Goal: Transaction & Acquisition: Obtain resource

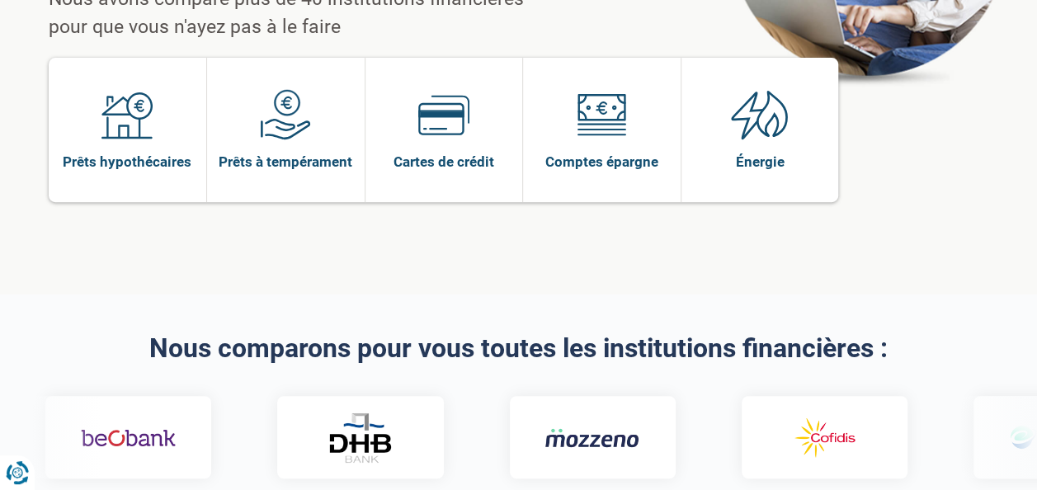
scroll to position [233, 0]
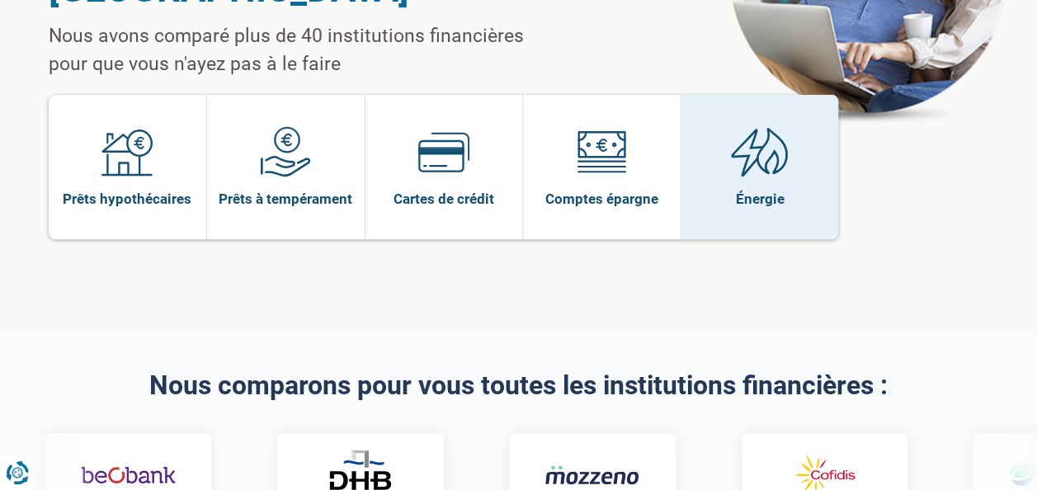
click at [759, 129] on img at bounding box center [760, 151] width 58 height 51
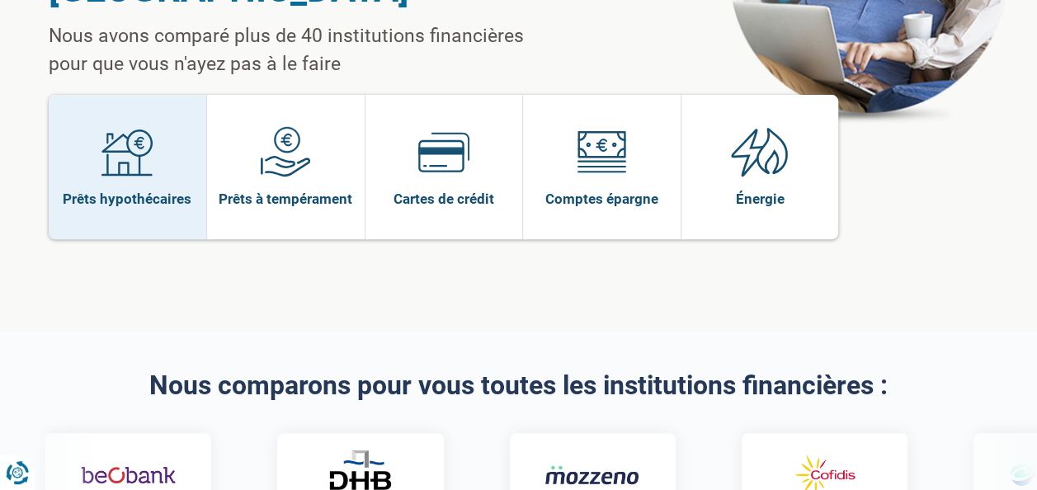
click at [147, 143] on span at bounding box center [126, 158] width 51 height 64
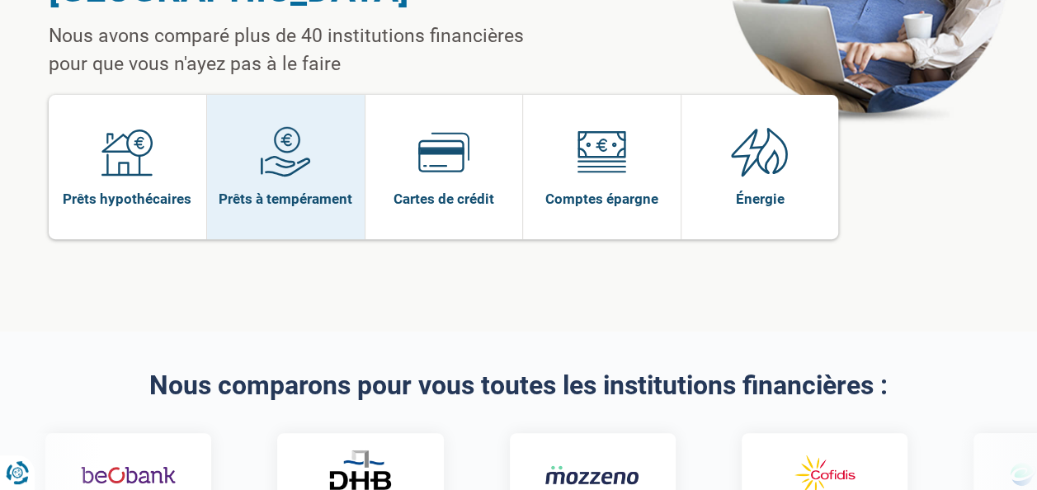
click at [298, 126] on img at bounding box center [285, 151] width 51 height 51
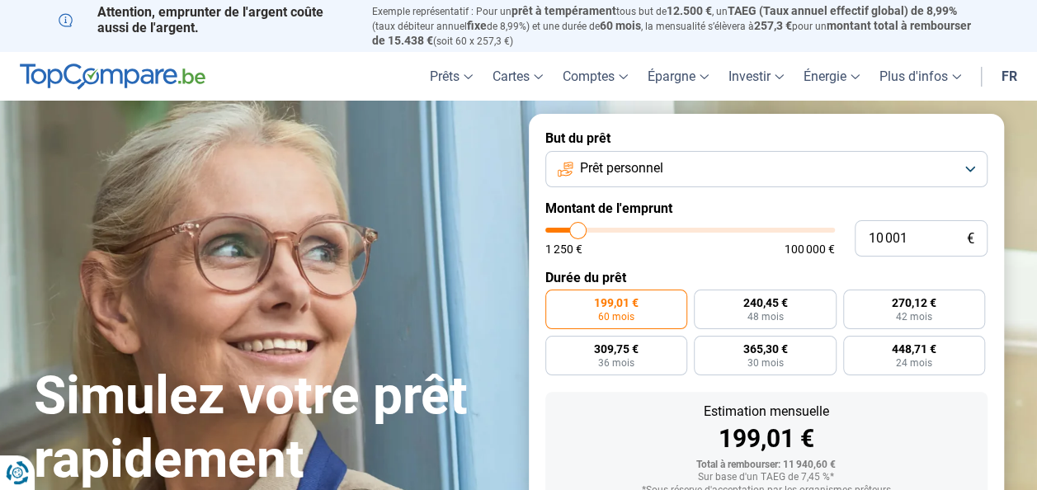
click at [965, 165] on button "Prêt personnel" at bounding box center [766, 169] width 442 height 36
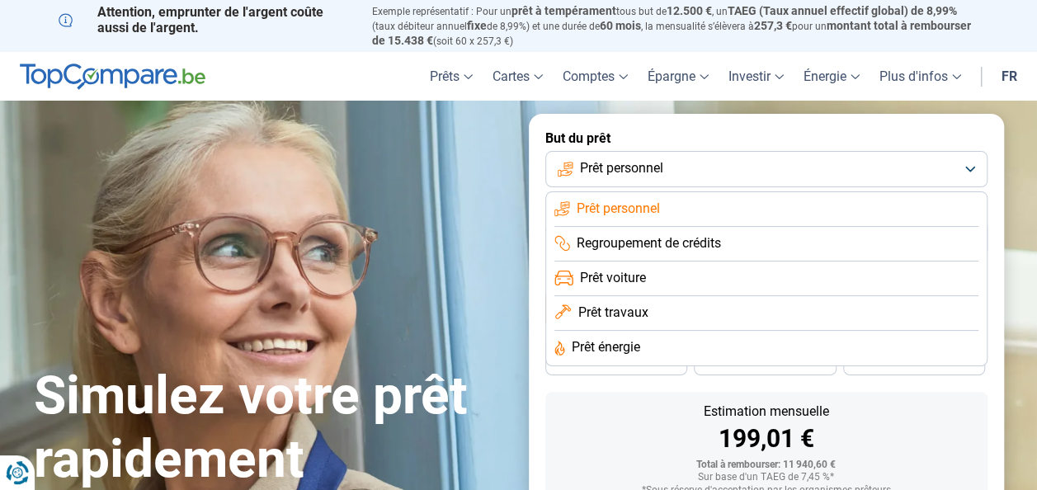
click at [634, 307] on span "Prêt travaux" at bounding box center [612, 312] width 70 height 18
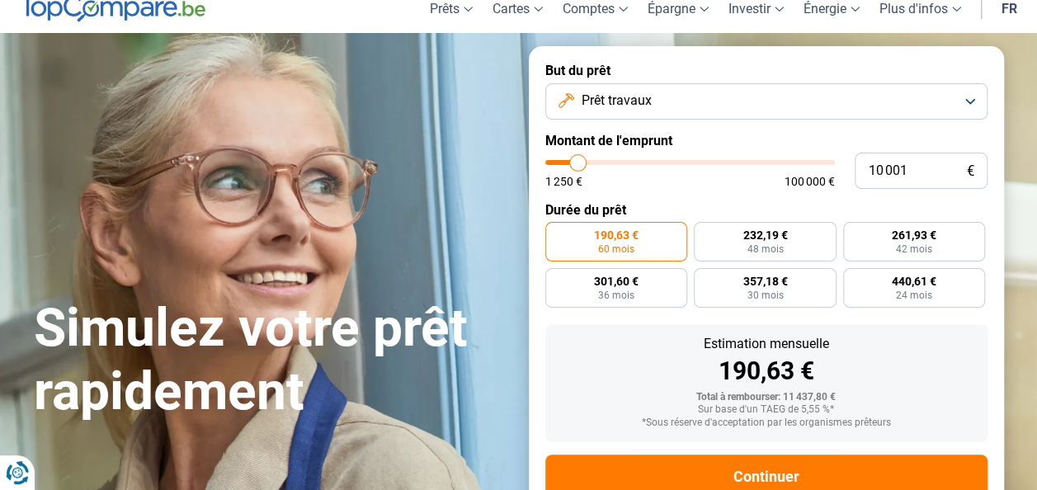
scroll to position [119, 0]
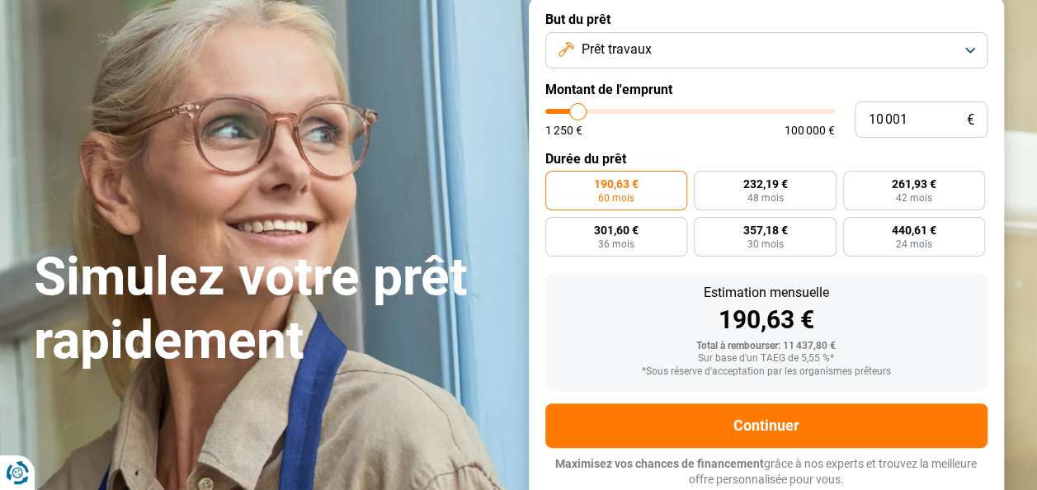
type input "70 000"
type input "70000"
click at [742, 111] on input "range" at bounding box center [689, 111] width 289 height 5
radio input "false"
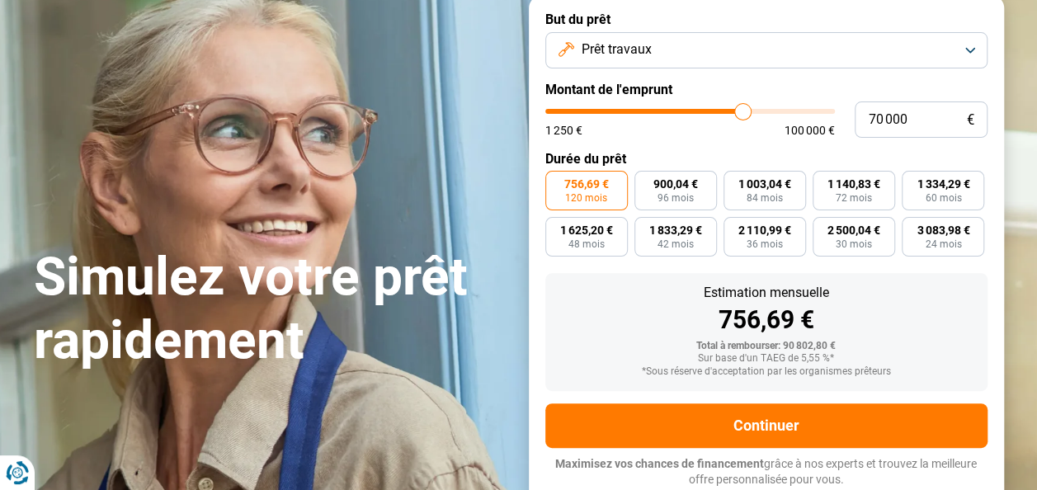
type input "65 500"
type input "65500"
click at [730, 110] on input "range" at bounding box center [689, 111] width 289 height 5
type input "61 000"
type input "61000"
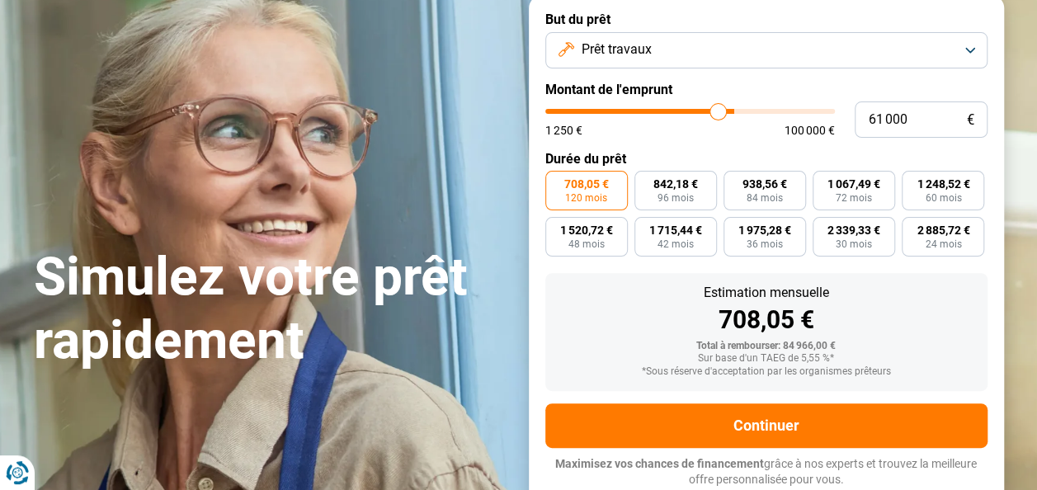
type input "60 750"
type input "60750"
click at [717, 112] on input "range" at bounding box center [689, 111] width 289 height 5
type input "55 750"
type input "55750"
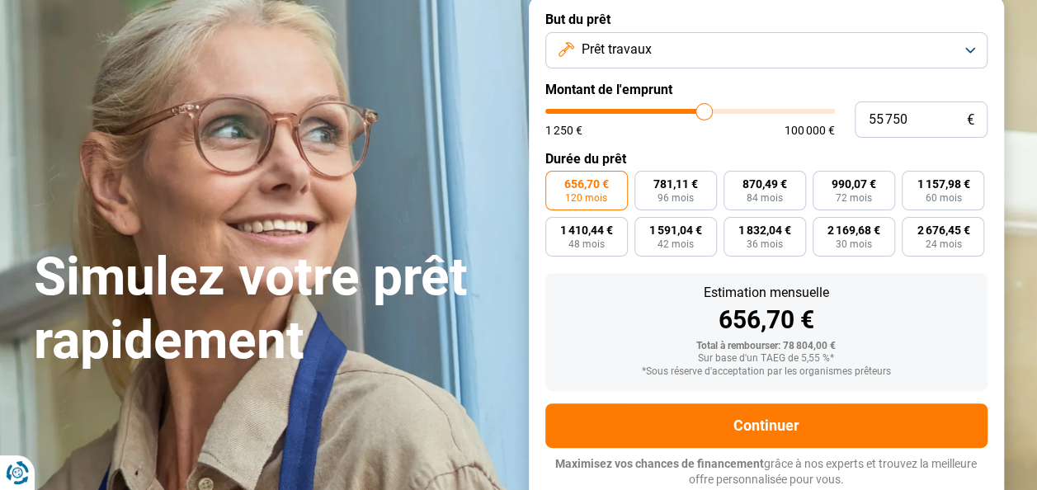
click at [703, 111] on input "range" at bounding box center [689, 111] width 289 height 5
click at [913, 115] on input "55 750" at bounding box center [920, 119] width 133 height 36
type input "5 575"
type input "5500"
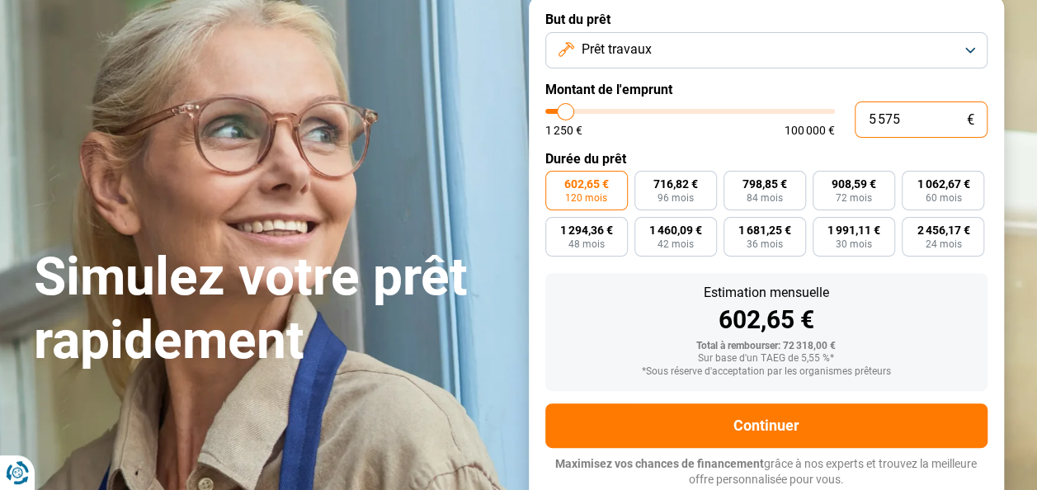
type input "557"
type input "1250"
type input "55"
type input "1250"
type input "5"
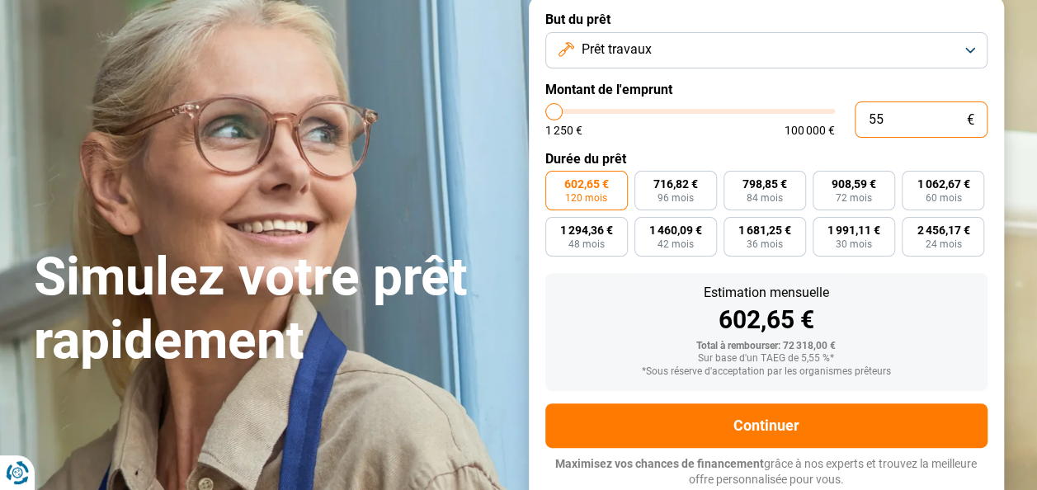
type input "1250"
type input "0"
type input "1250"
type input "1 250"
type input "1250"
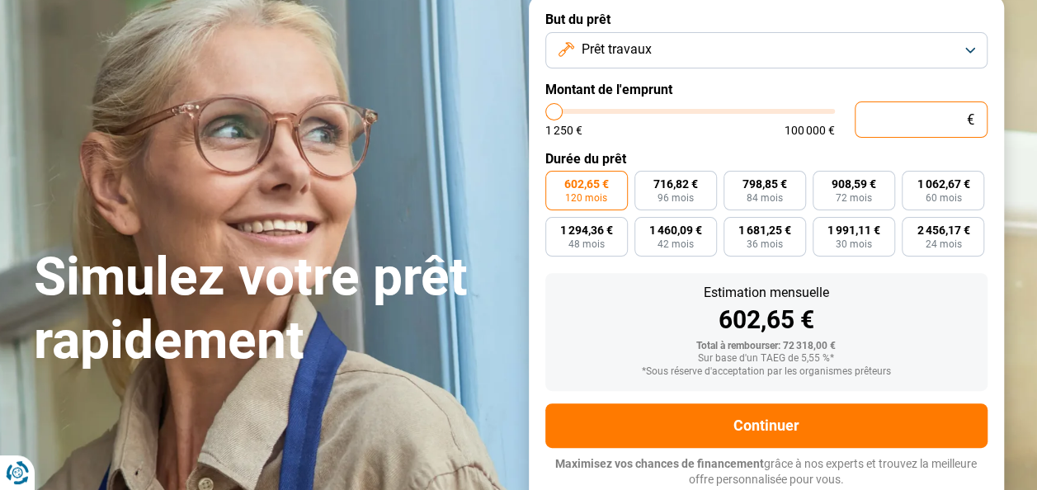
radio input "true"
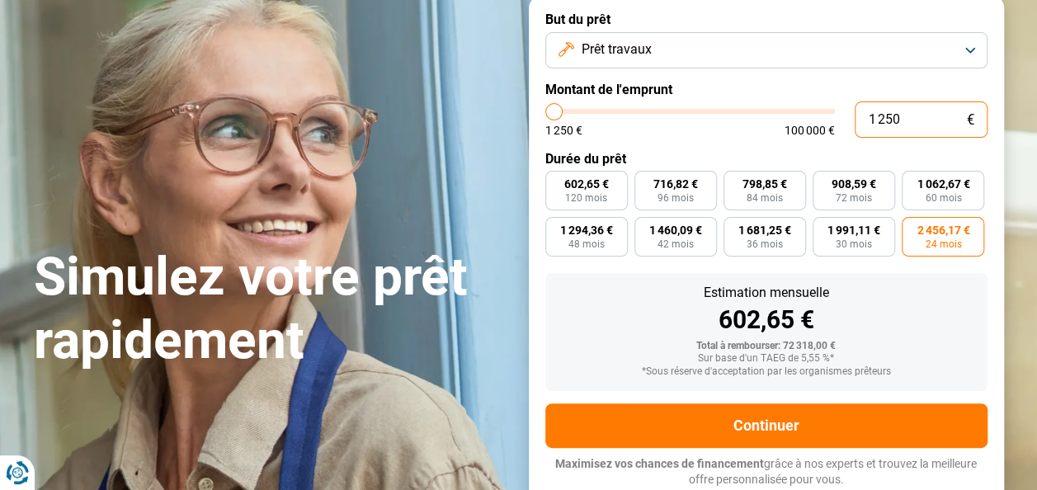
type input "12 506"
type input "12500"
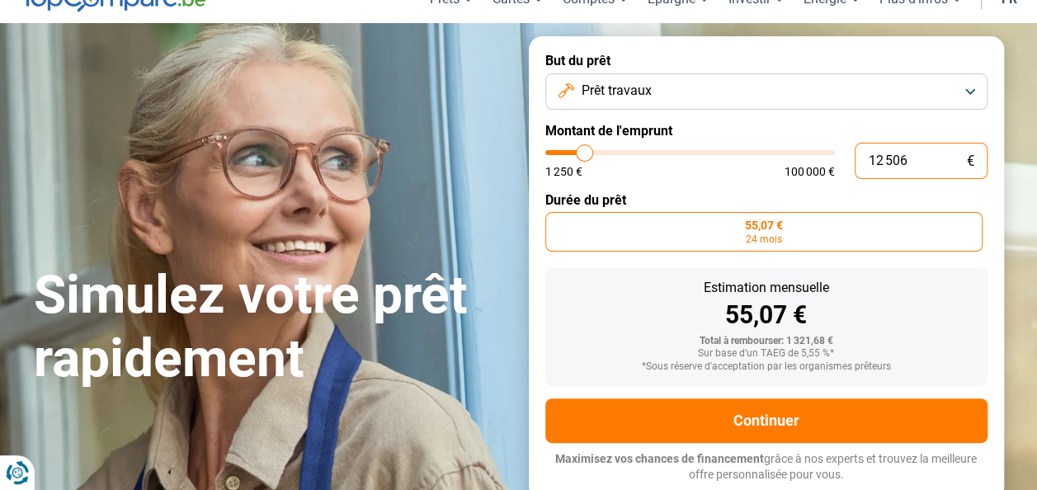
type input "125 060"
type input "100000"
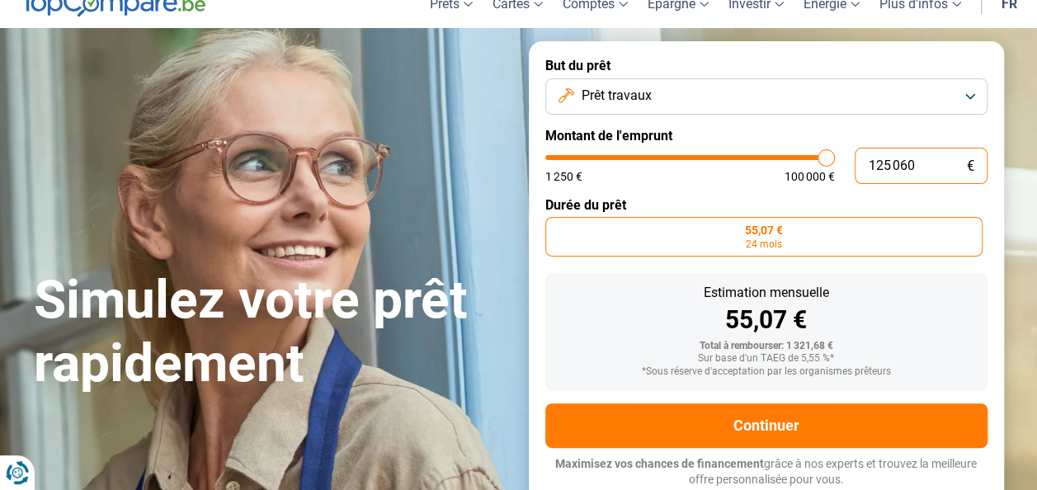
type input "12 506"
type input "12500"
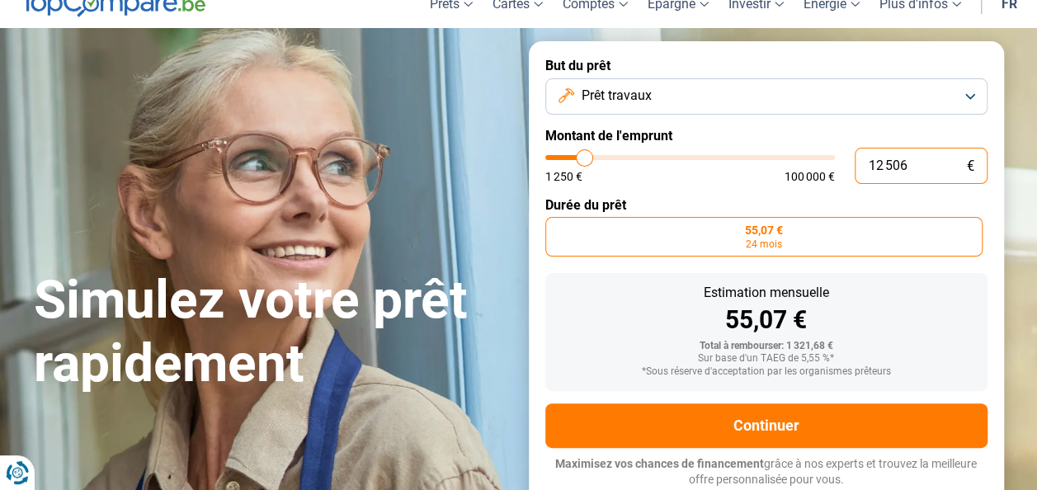
type input "1 250"
type input "1250"
type input "125"
type input "1250"
type input "12"
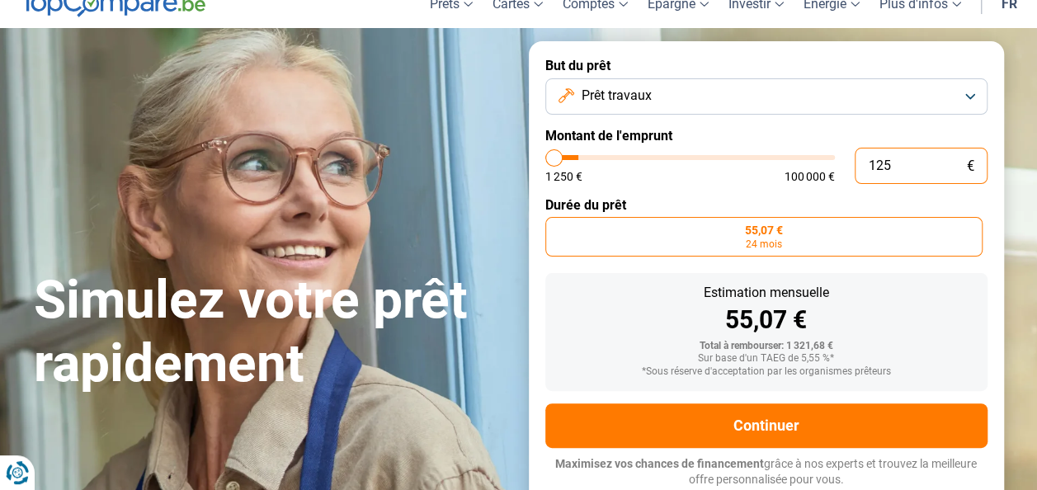
type input "1250"
type input "1"
type input "1250"
type input "0"
type input "1250"
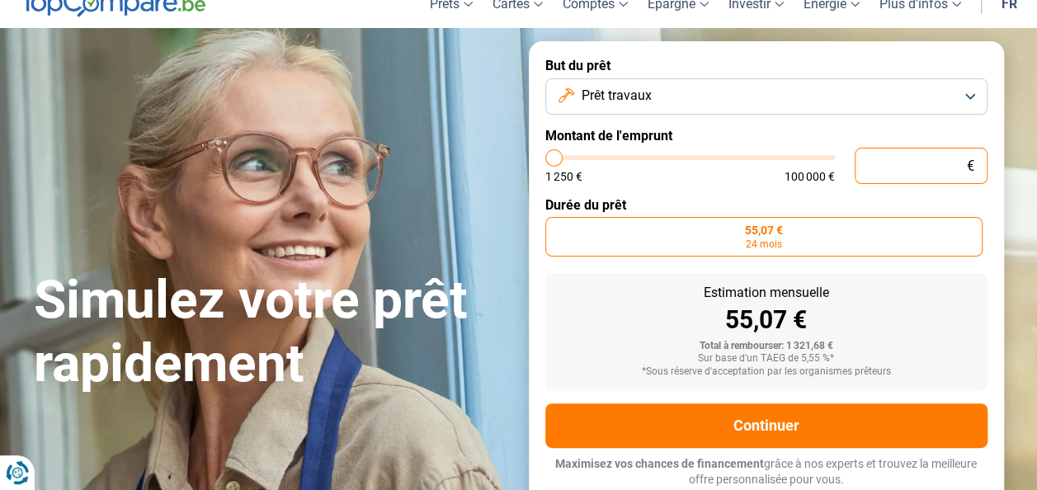
type input "6"
type input "1250"
type input "60"
type input "1250"
type input "600"
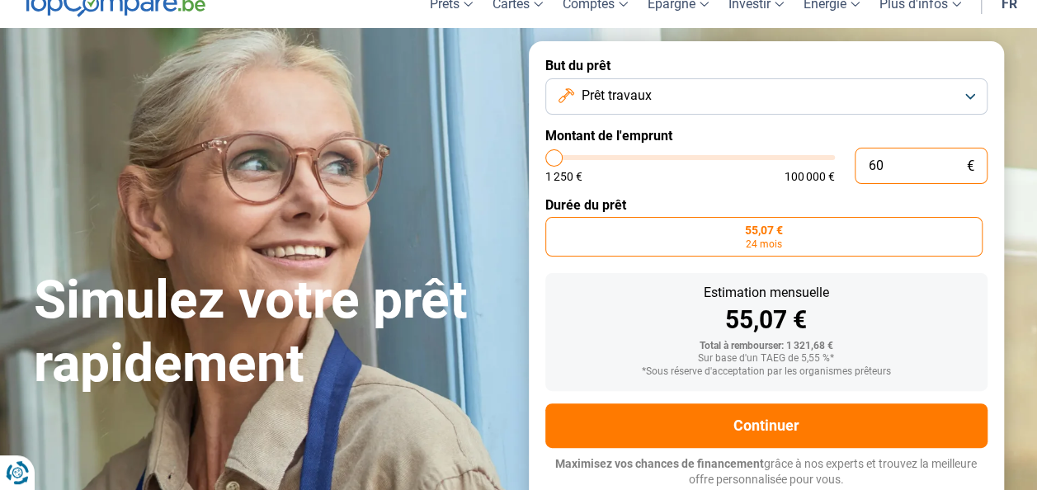
type input "1250"
type input "6 000"
type input "6000"
type input "60 000"
type input "60000"
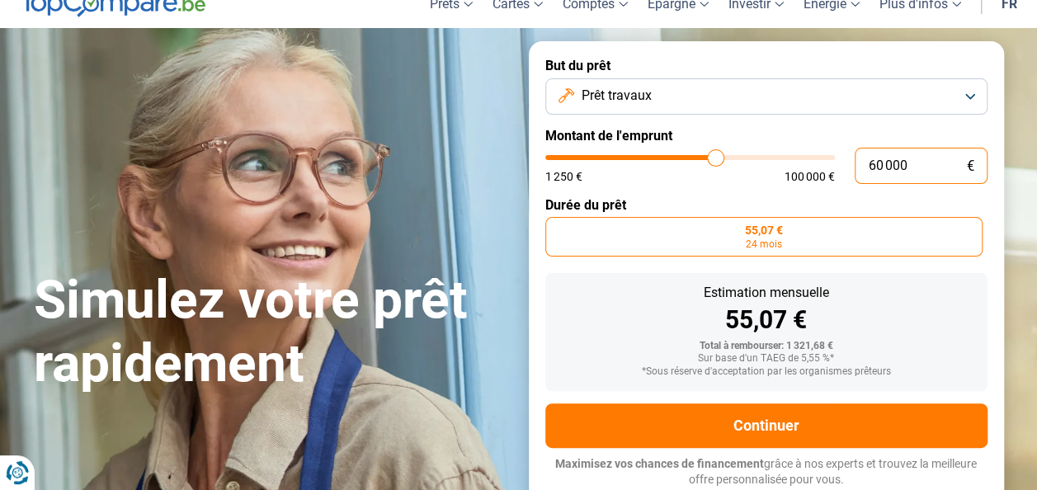
radio input "false"
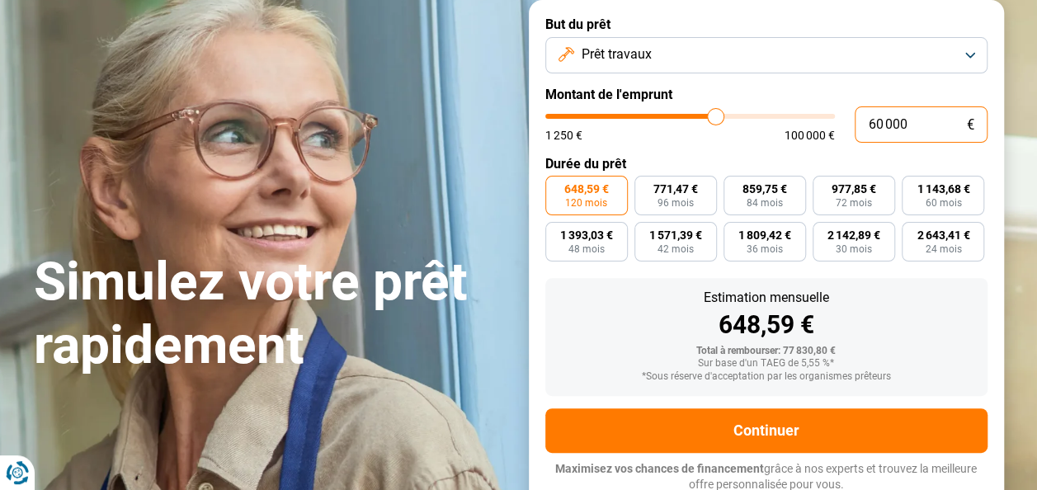
scroll to position [119, 0]
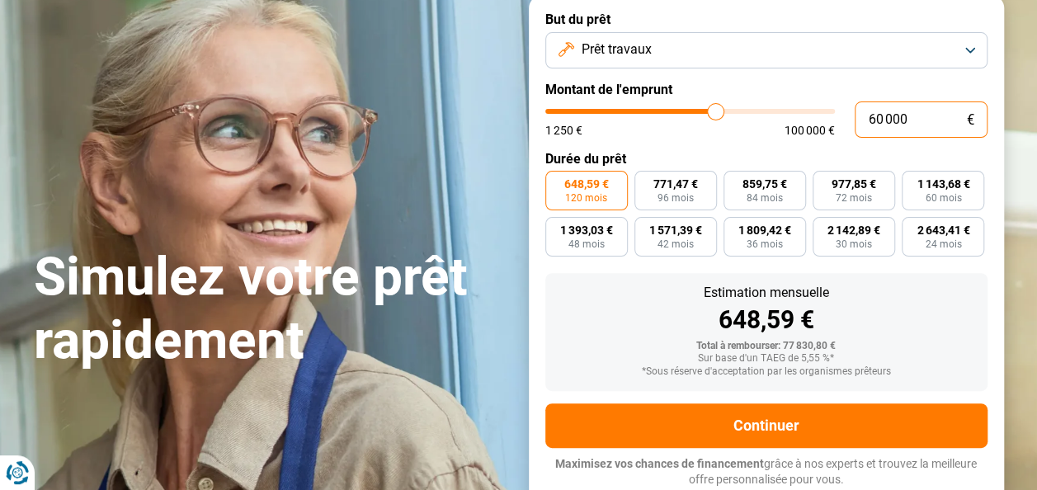
type input "60 000"
click at [950, 310] on div "648,59 €" at bounding box center [766, 320] width 416 height 25
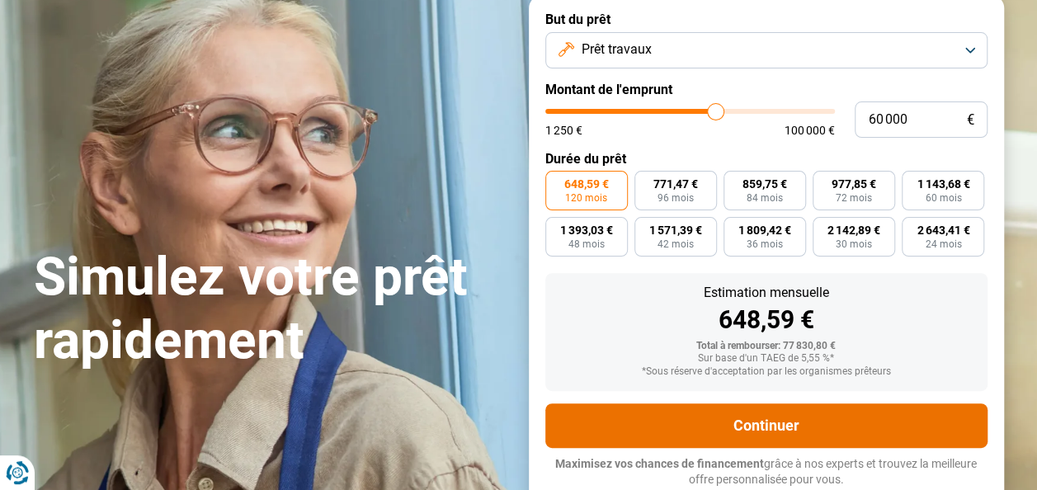
click at [785, 424] on button "Continuer" at bounding box center [766, 425] width 442 height 45
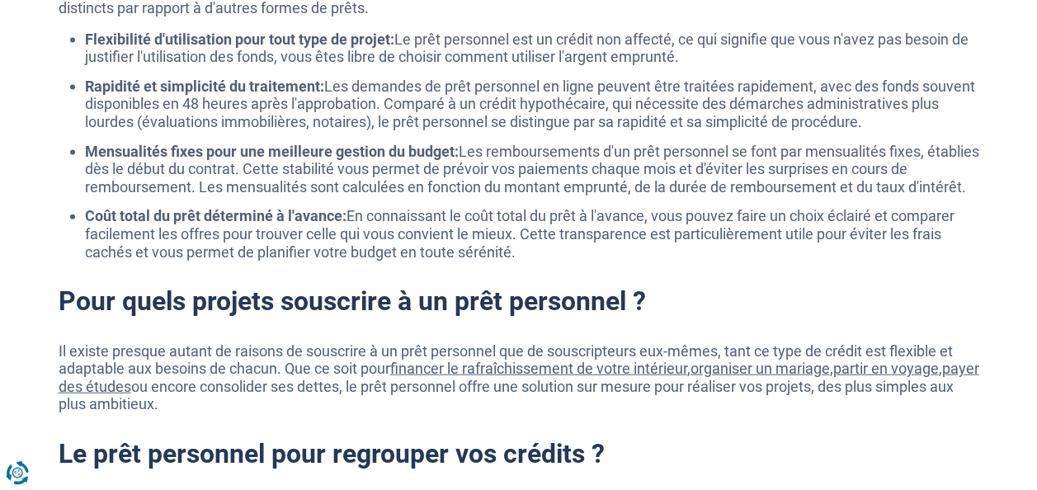
scroll to position [1682, 0]
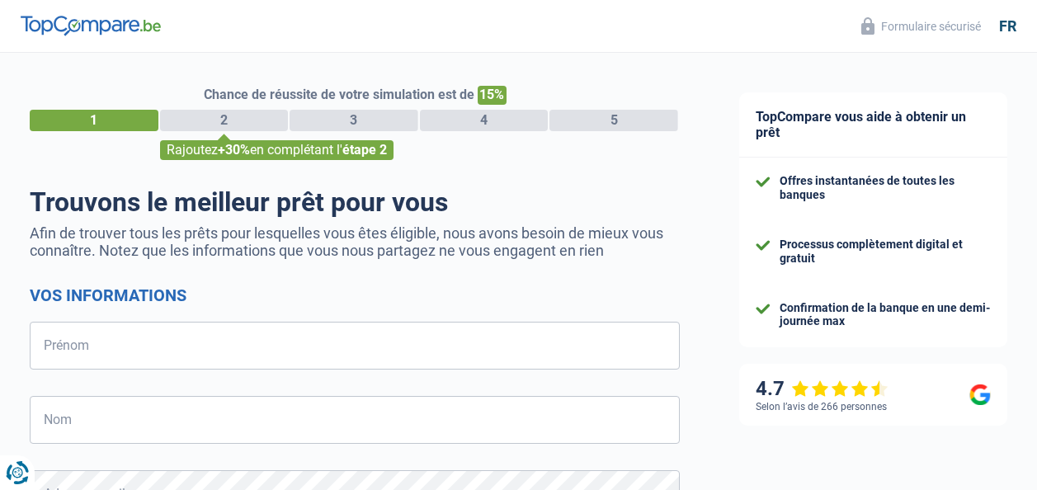
select select "32"
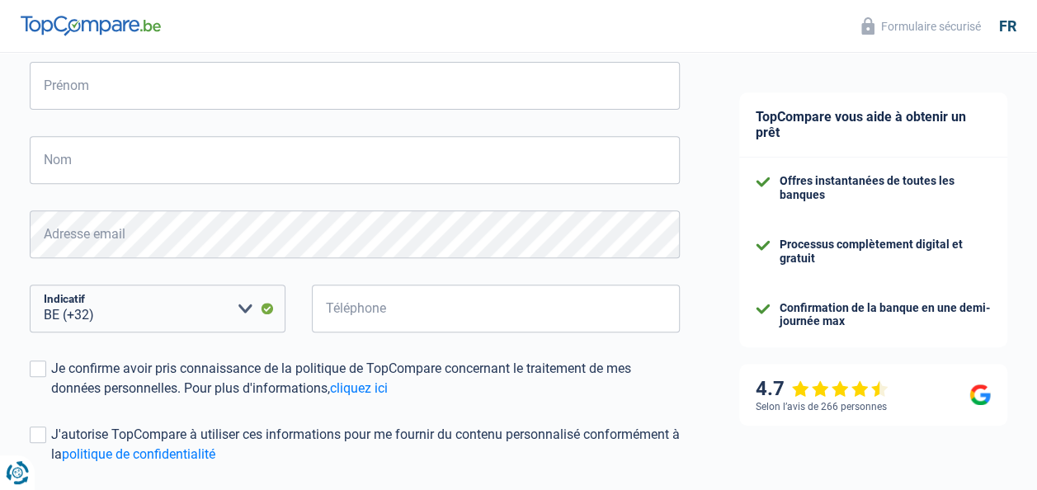
scroll to position [289, 0]
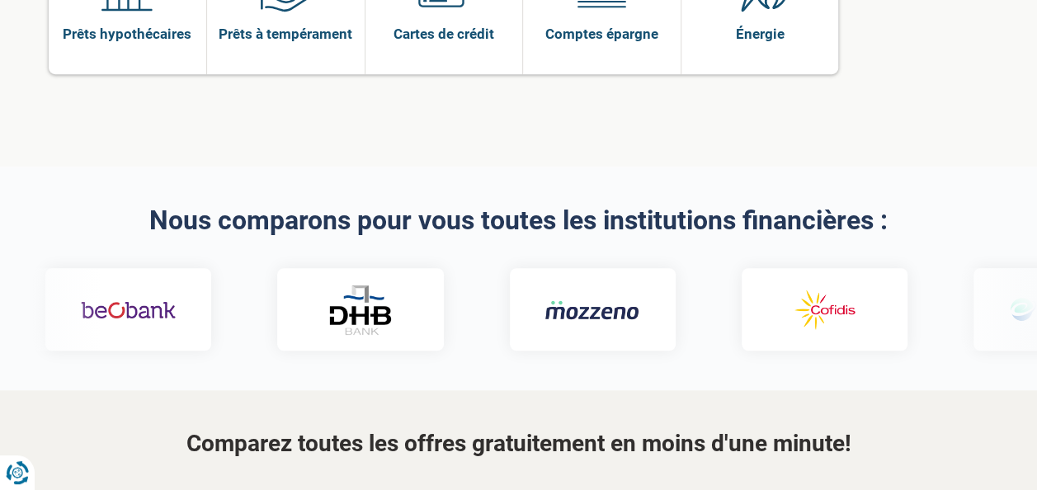
scroll to position [315, 0]
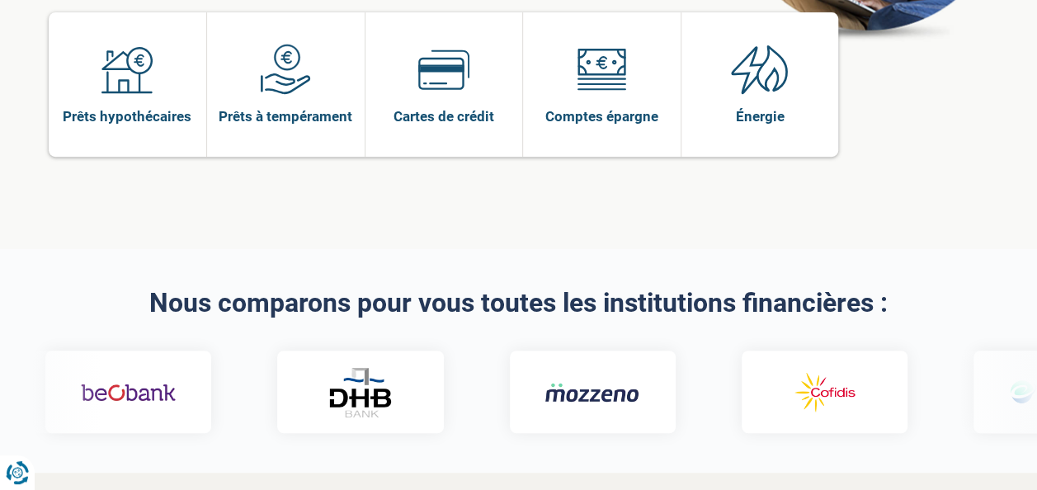
click at [1005, 369] on img at bounding box center [1052, 393] width 95 height 48
click at [1004, 369] on img at bounding box center [1051, 393] width 95 height 48
click at [1000, 369] on img at bounding box center [1047, 393] width 95 height 48
